Goal: Information Seeking & Learning: Learn about a topic

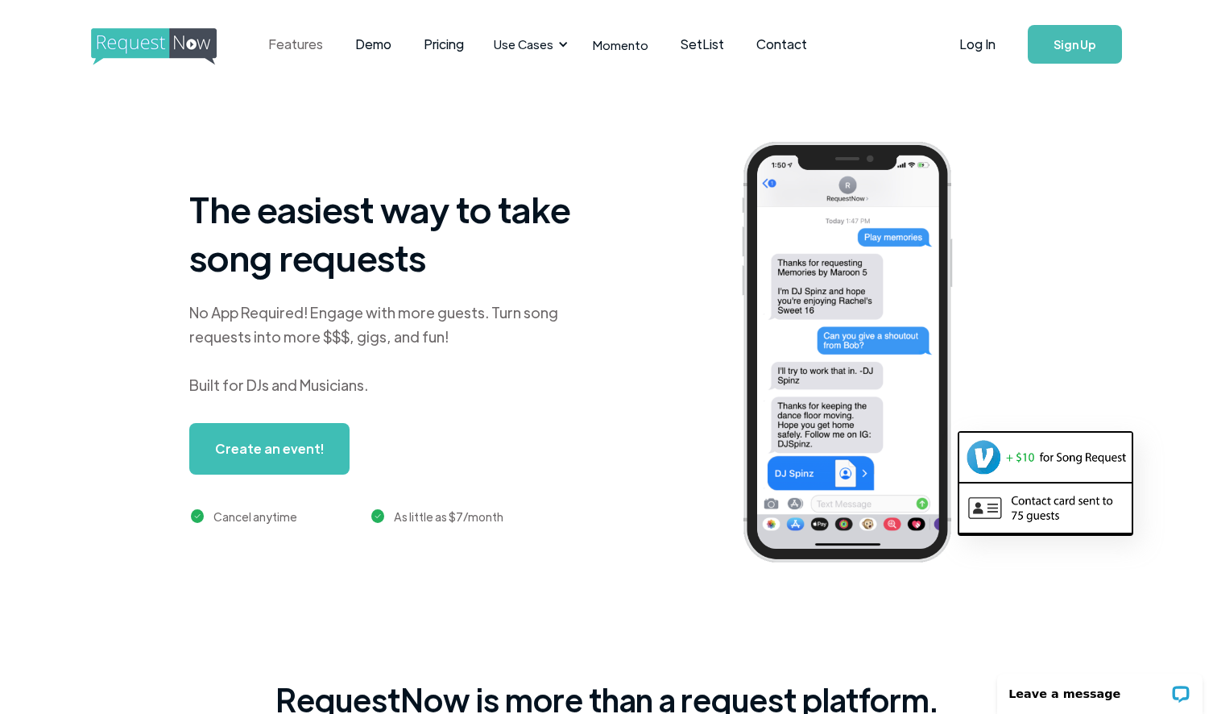
click at [312, 48] on link "Features" at bounding box center [295, 44] width 87 height 50
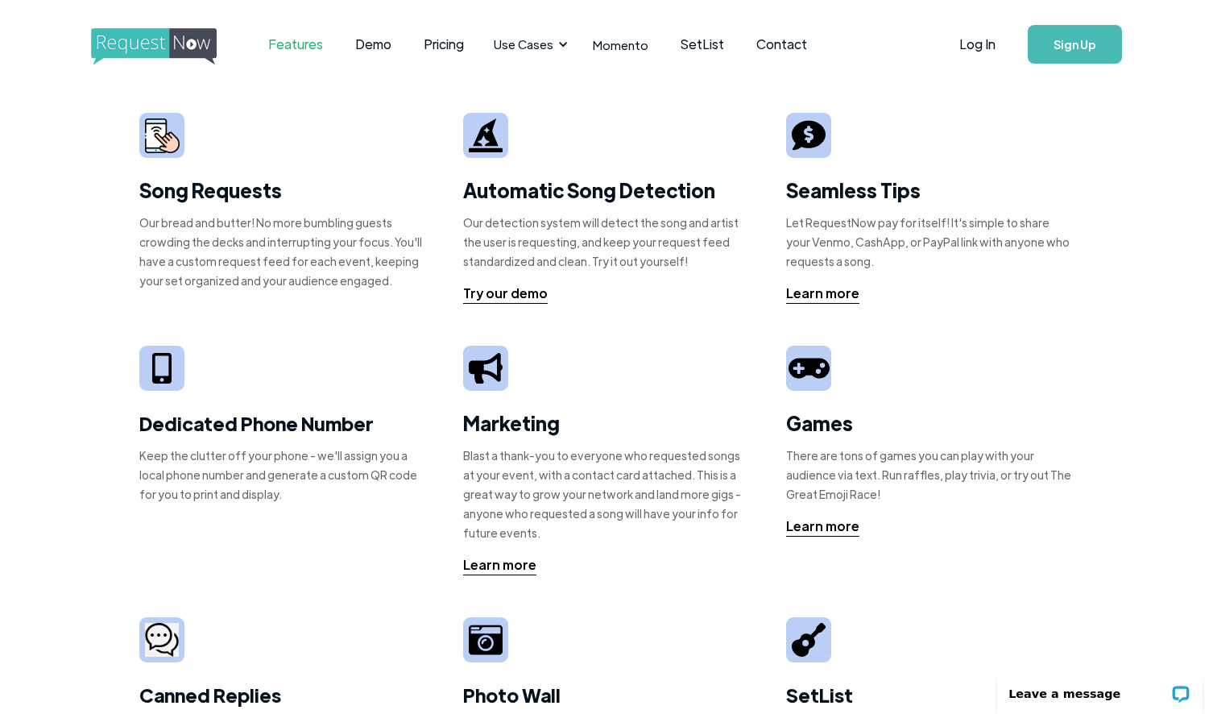
click at [164, 145] on img at bounding box center [162, 135] width 35 height 35
click at [362, 44] on link "Demo" at bounding box center [373, 44] width 68 height 50
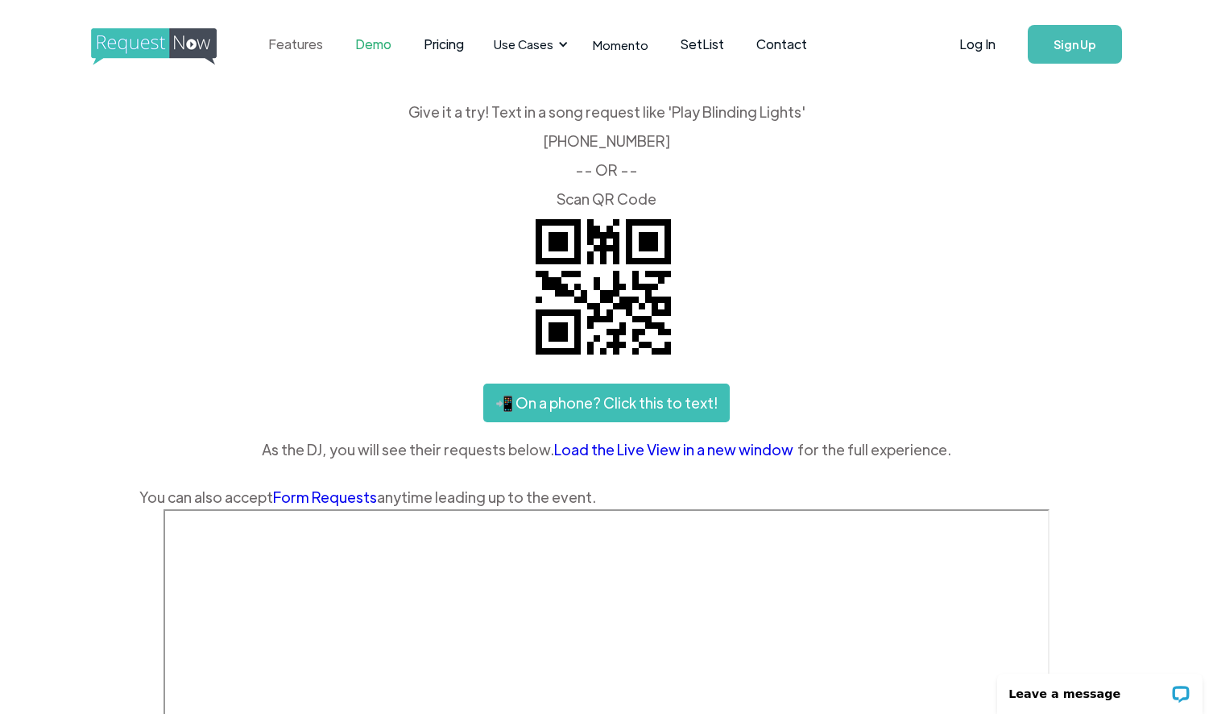
click at [284, 43] on link "Features" at bounding box center [295, 44] width 87 height 50
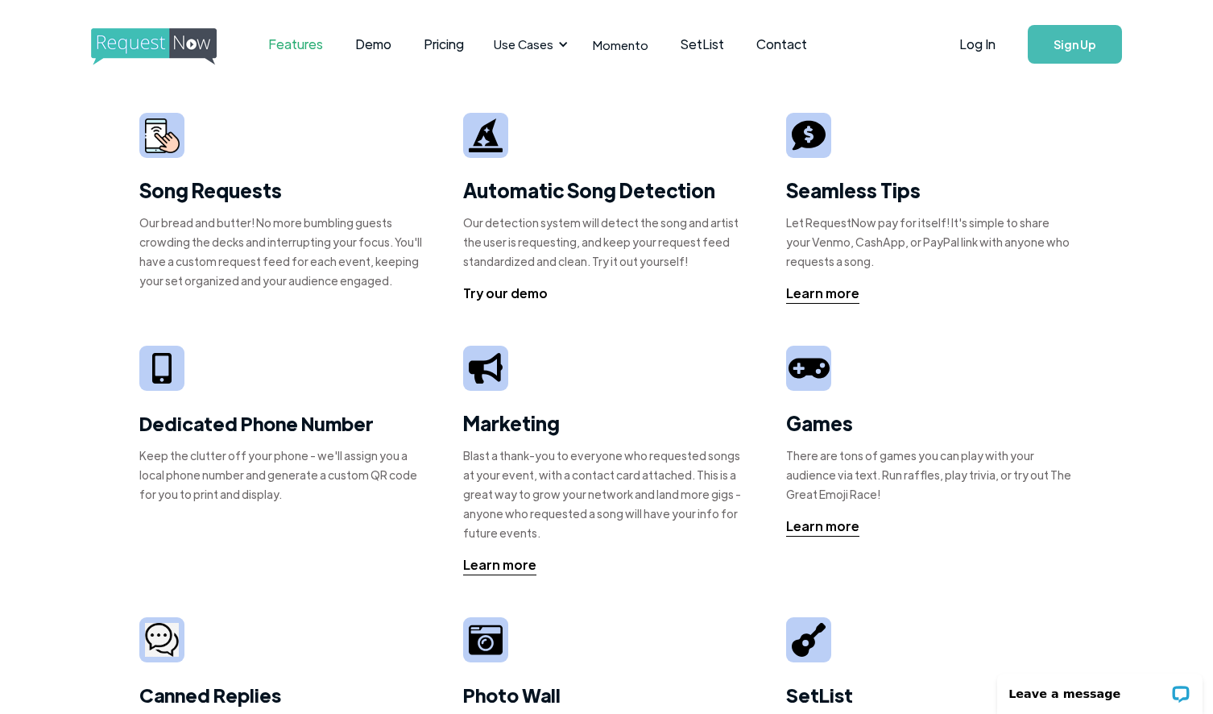
click at [484, 295] on div "Try our demo" at bounding box center [505, 293] width 85 height 19
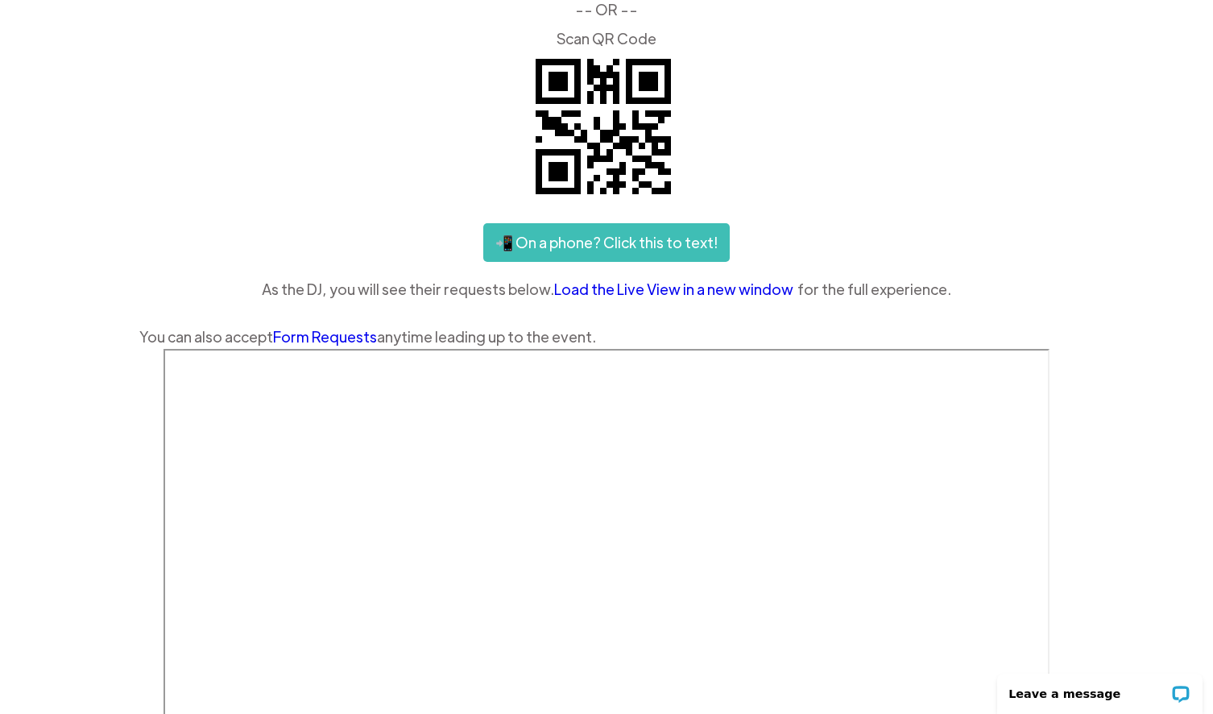
scroll to position [161, 0]
click at [589, 288] on link "Load the Live View in a new window" at bounding box center [675, 288] width 243 height 24
